Goal: Task Accomplishment & Management: Manage account settings

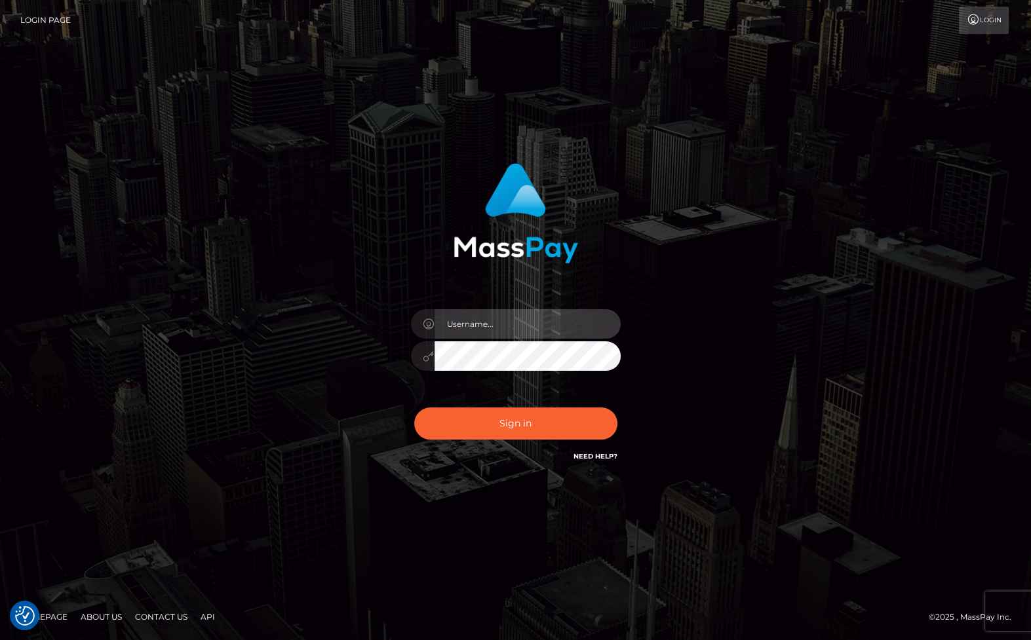
click at [506, 317] on input "text" at bounding box center [528, 323] width 186 height 29
type input "christianc.xcite"
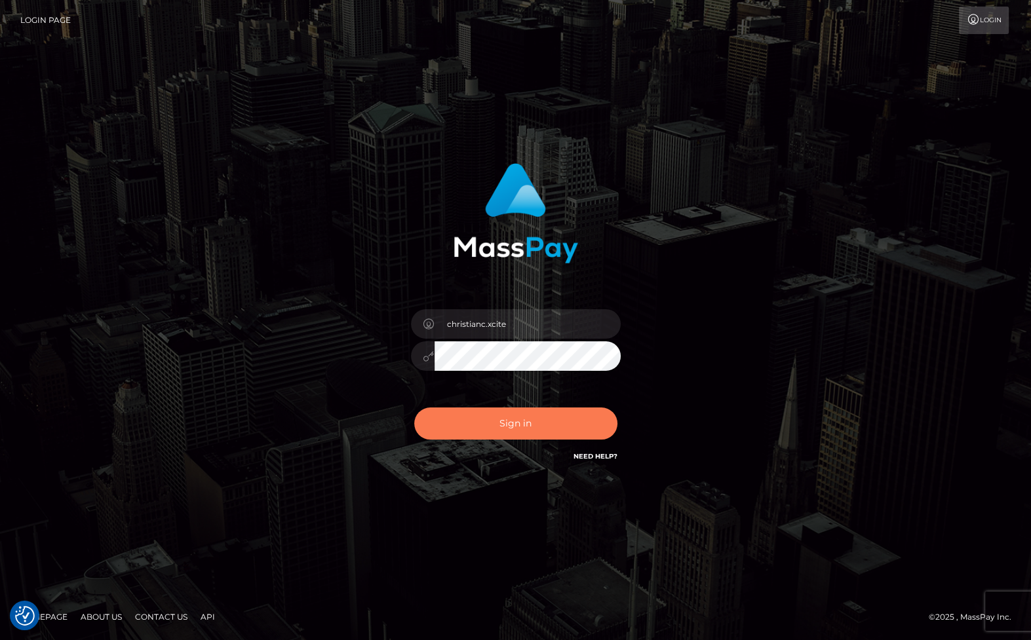
click at [524, 429] on button "Sign in" at bounding box center [515, 424] width 203 height 32
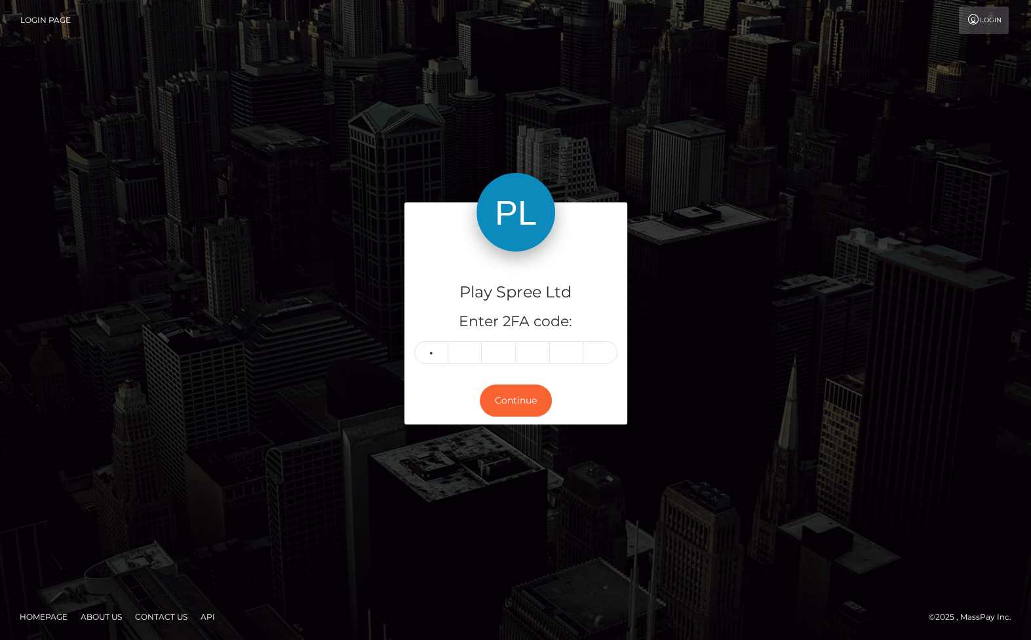
type input "8"
type input "6"
type input "2"
type input "8"
type input "9"
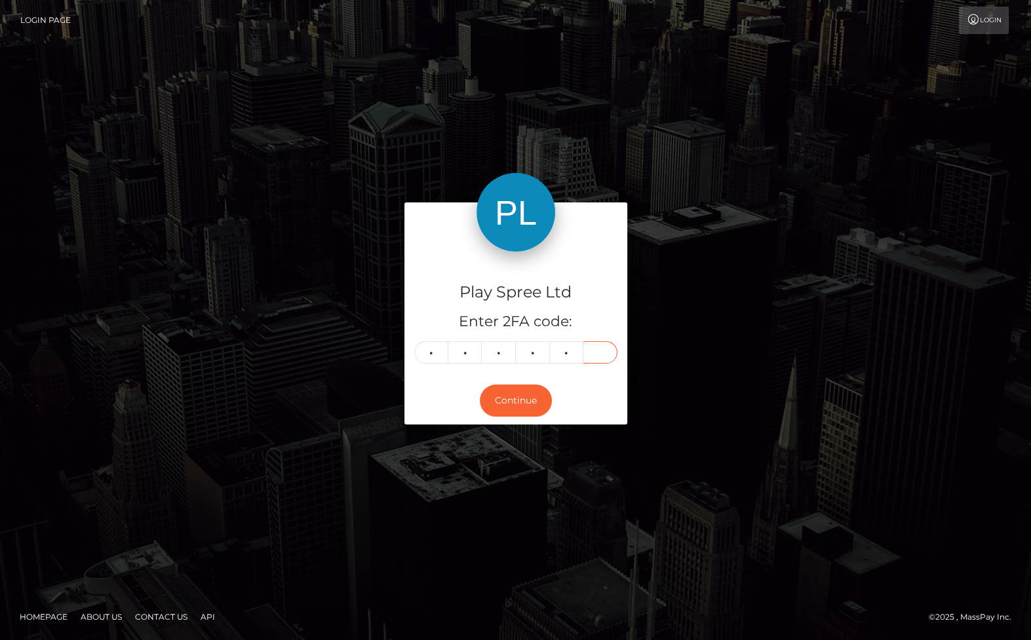
type input "1"
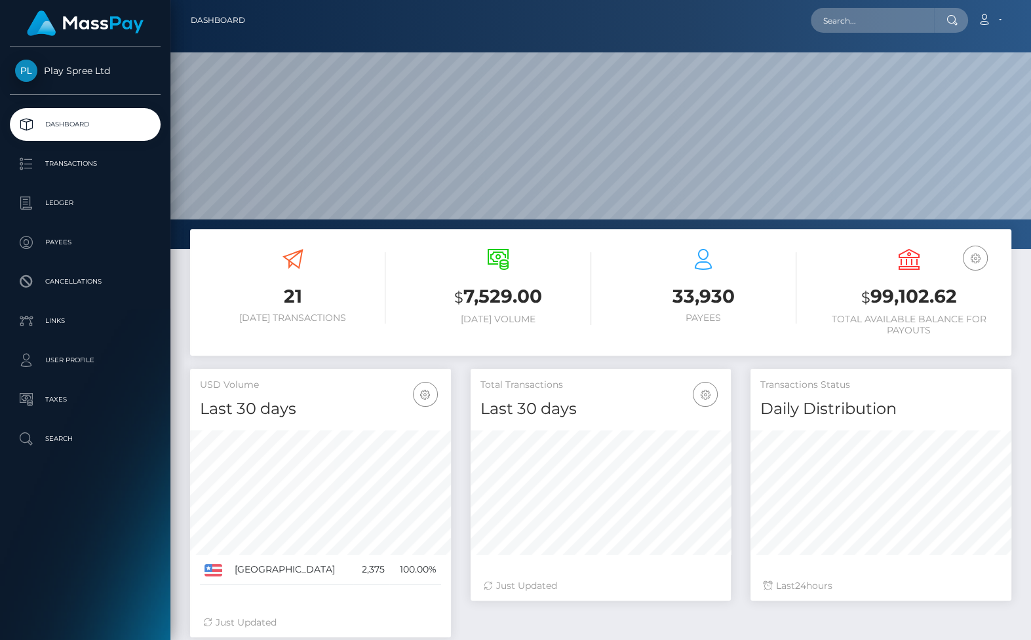
scroll to position [232, 260]
click at [901, 288] on h3 "$ 99,102.62" at bounding box center [908, 297] width 185 height 27
copy h3 "99,102.62"
click at [927, 298] on h3 "$ 99,102.62" at bounding box center [908, 297] width 185 height 27
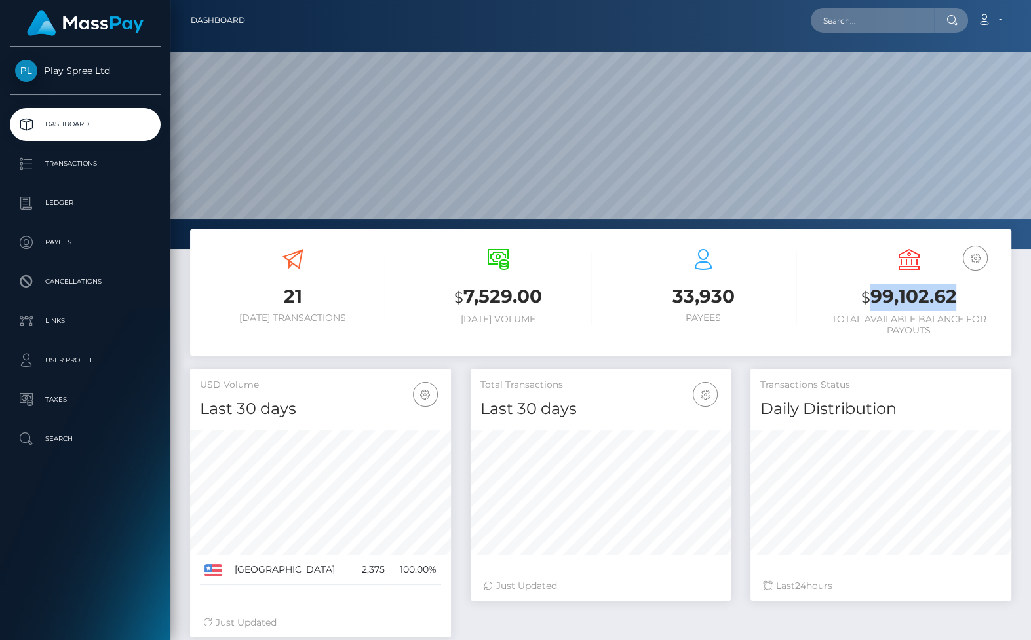
click at [927, 298] on h3 "$ 99,102.62" at bounding box center [908, 297] width 185 height 27
